Goal: Task Accomplishment & Management: Complete application form

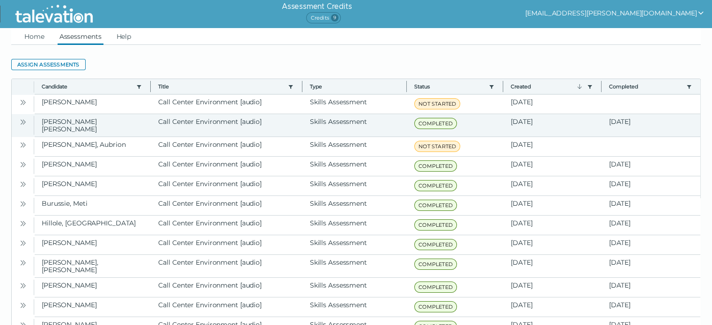
click at [24, 125] on icon "Open" at bounding box center [22, 121] width 7 height 7
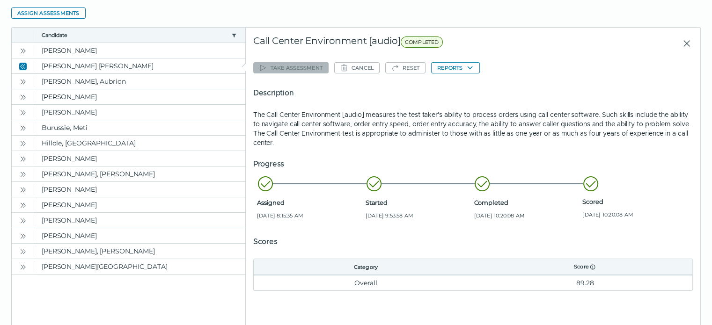
scroll to position [52, 0]
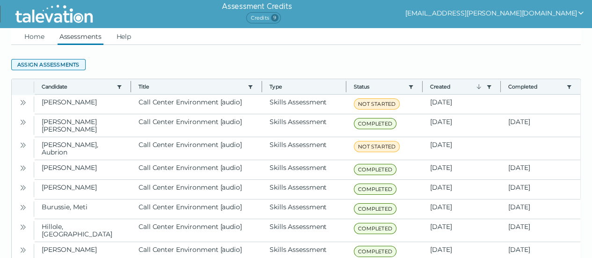
click at [46, 64] on button "Assign assessments" at bounding box center [48, 64] width 74 height 11
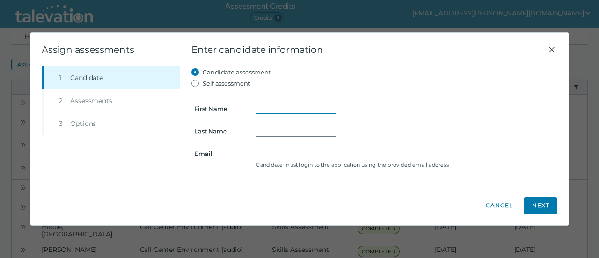
click at [279, 104] on input "First Name" at bounding box center [296, 108] width 81 height 11
type input "[PERSON_NAME]"
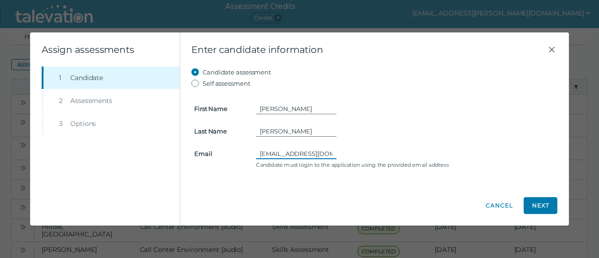
scroll to position [0, 5]
type input "[EMAIL_ADDRESS][DOMAIN_NAME]"
click at [530, 201] on button "Next" at bounding box center [541, 205] width 34 height 17
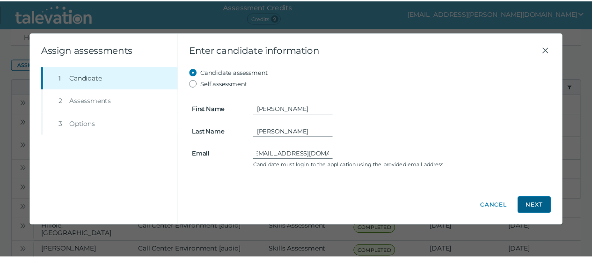
scroll to position [0, 0]
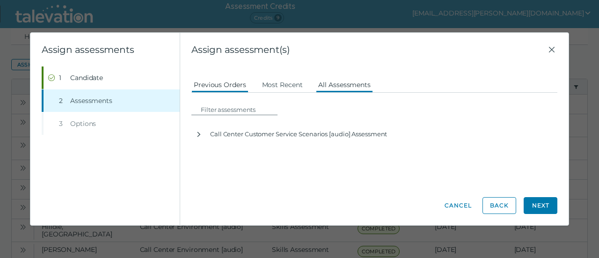
click at [341, 82] on button "All Assessments" at bounding box center [344, 84] width 57 height 17
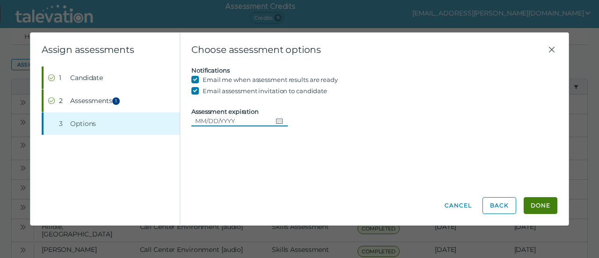
click at [219, 116] on input "Assessment expiration" at bounding box center [231, 120] width 81 height 11
click at [537, 202] on button "Done" at bounding box center [541, 205] width 34 height 17
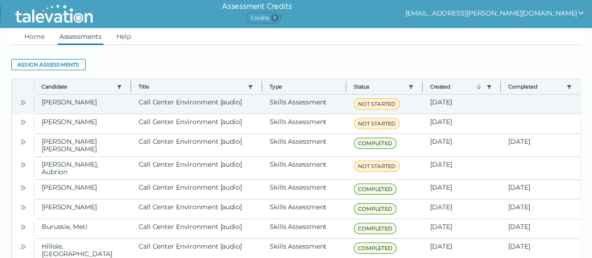
click at [20, 99] on icon "Open" at bounding box center [22, 102] width 7 height 7
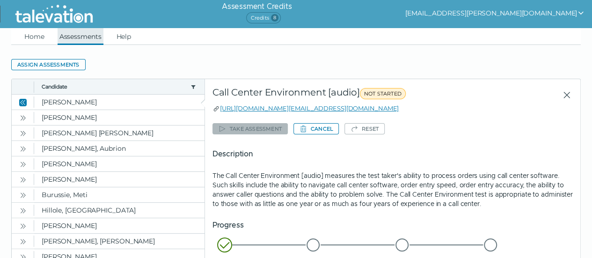
click at [78, 31] on link "Assessments" at bounding box center [81, 36] width 46 height 17
